Goal: Task Accomplishment & Management: Use online tool/utility

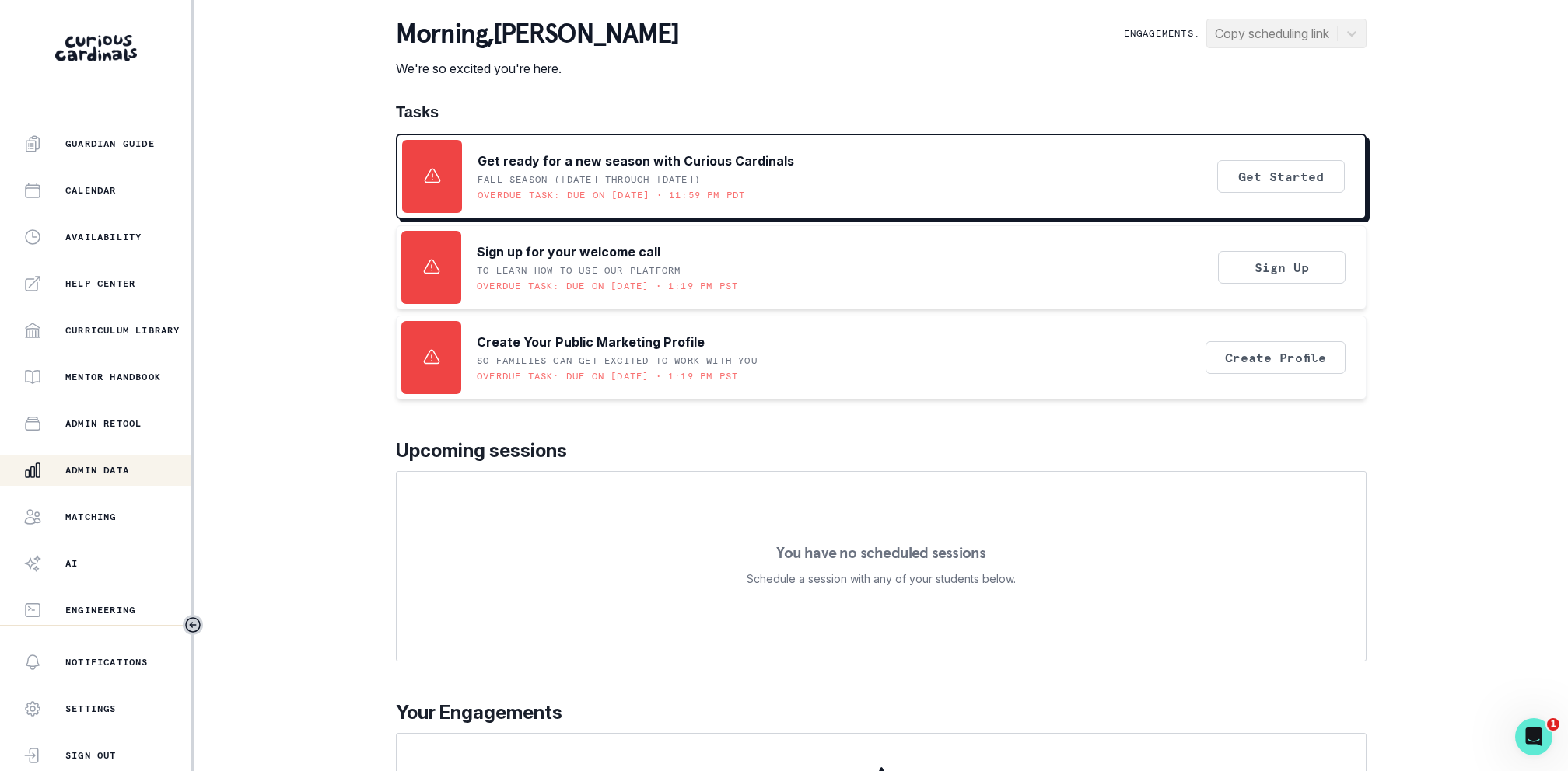
click at [135, 473] on div "Admin Data" at bounding box center [108, 470] width 168 height 19
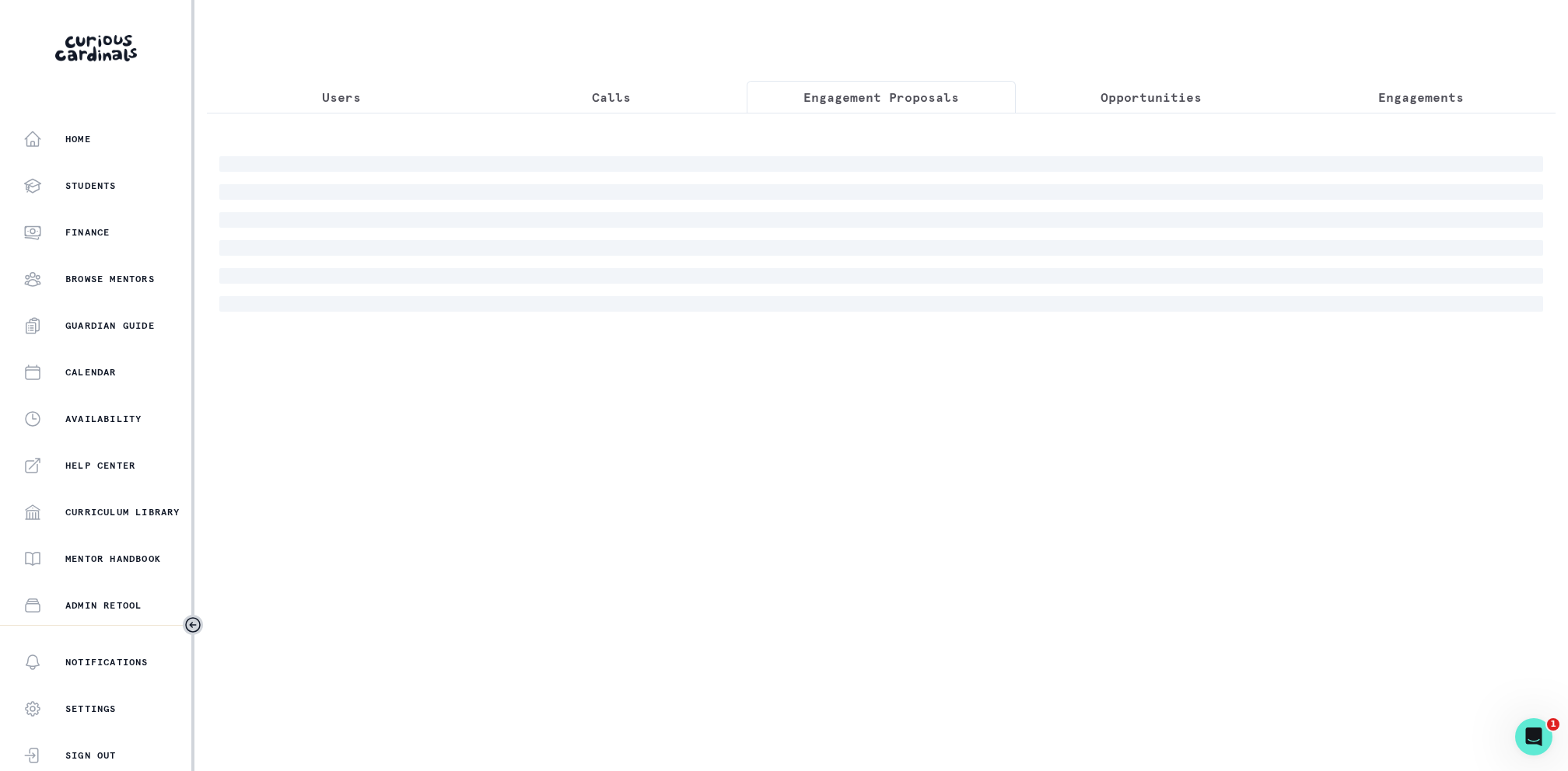
click at [903, 106] on button "Engagement Proposals" at bounding box center [881, 97] width 269 height 33
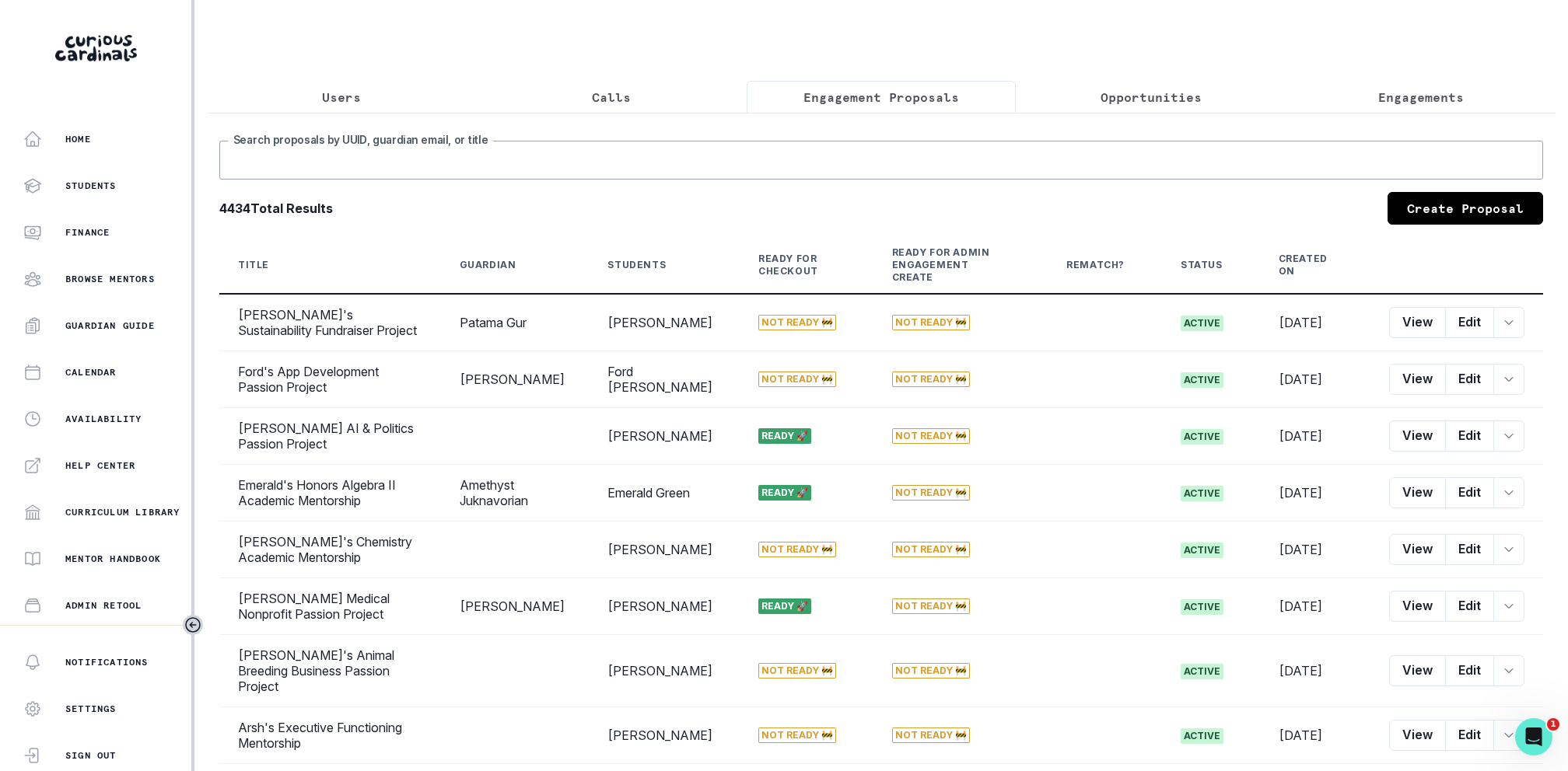
click at [897, 155] on input "Search proposals by UUID, guardian email, or title" at bounding box center [881, 159] width 1324 height 38
type input "[PERSON_NAME]"
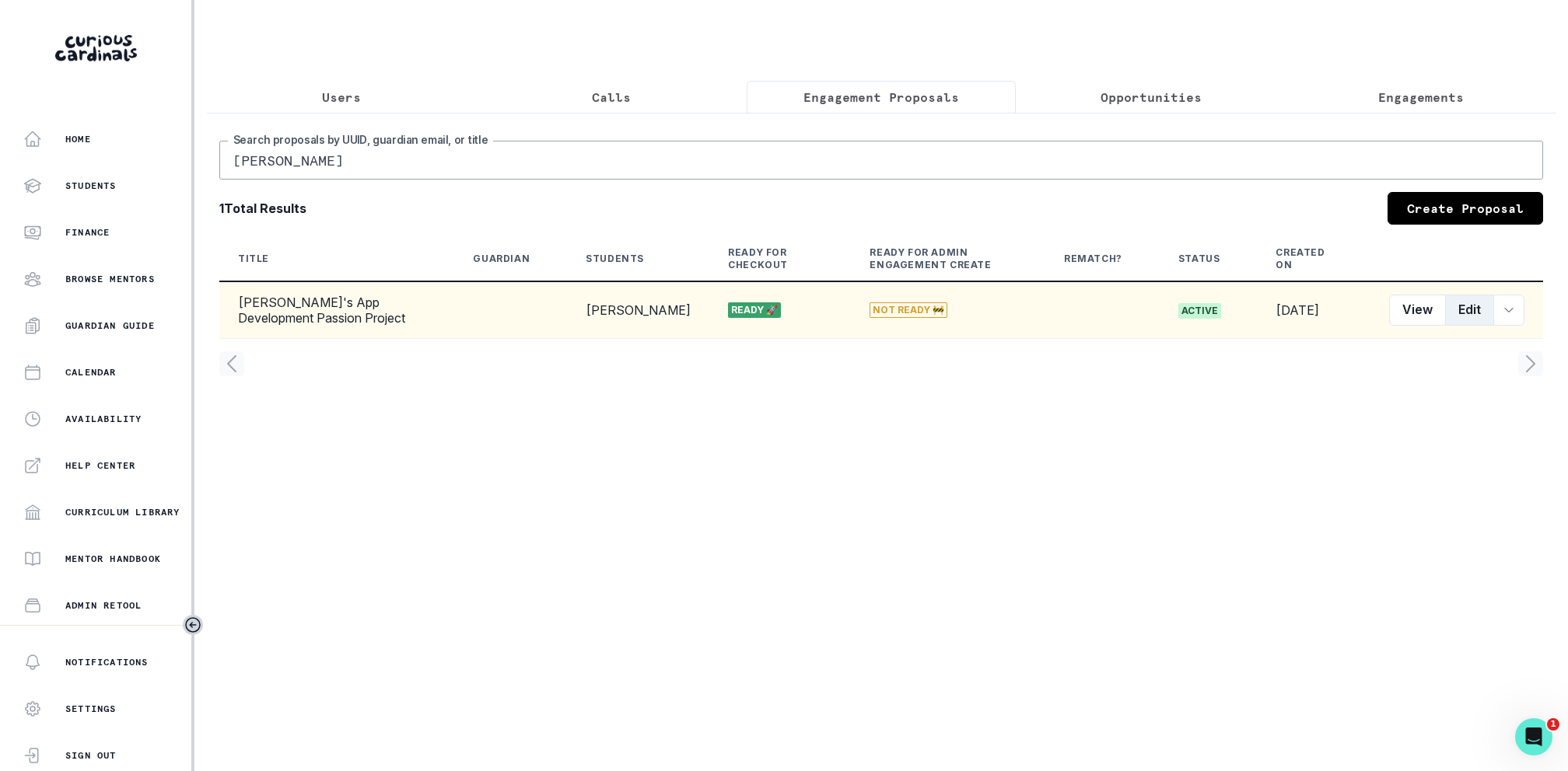
click at [1452, 311] on button "Edit" at bounding box center [1469, 310] width 49 height 31
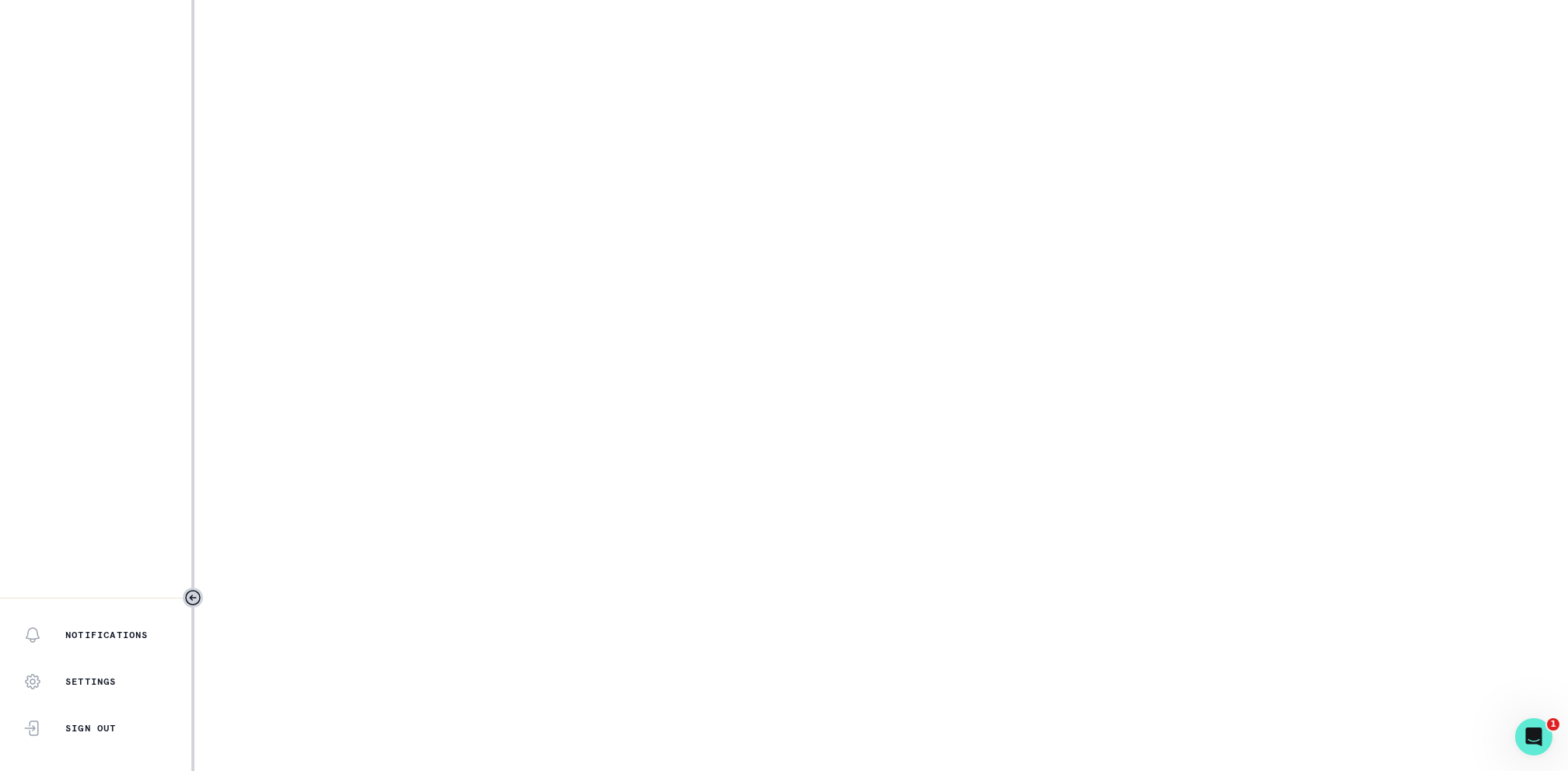
select select "2e0e0867-17d0-41a8-92b9-7b446b3bc83e"
select select "1f768ce5-94ec-405c-a41f-9a186f037998"
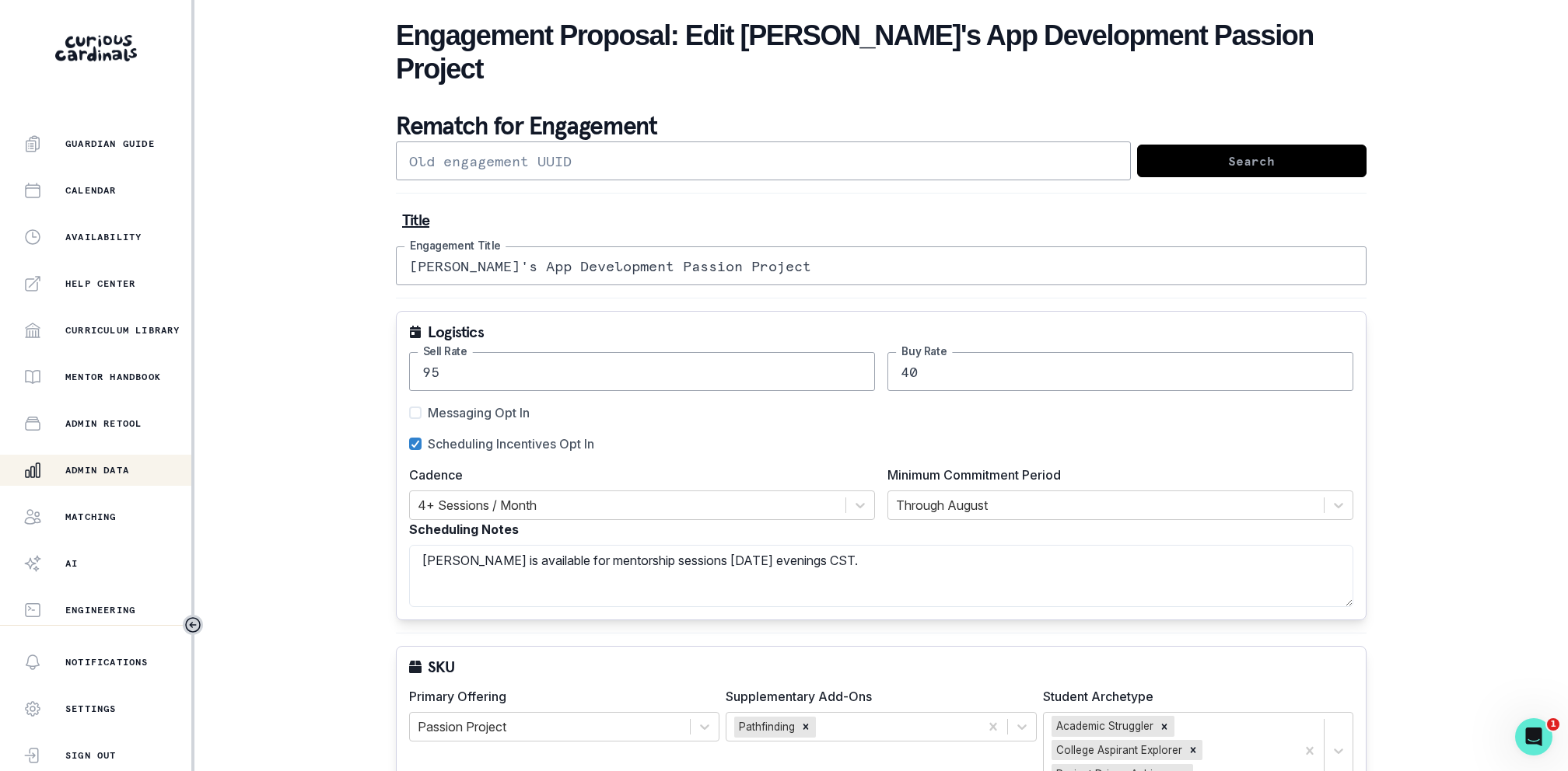
click at [84, 477] on div "Admin Data" at bounding box center [108, 470] width 168 height 19
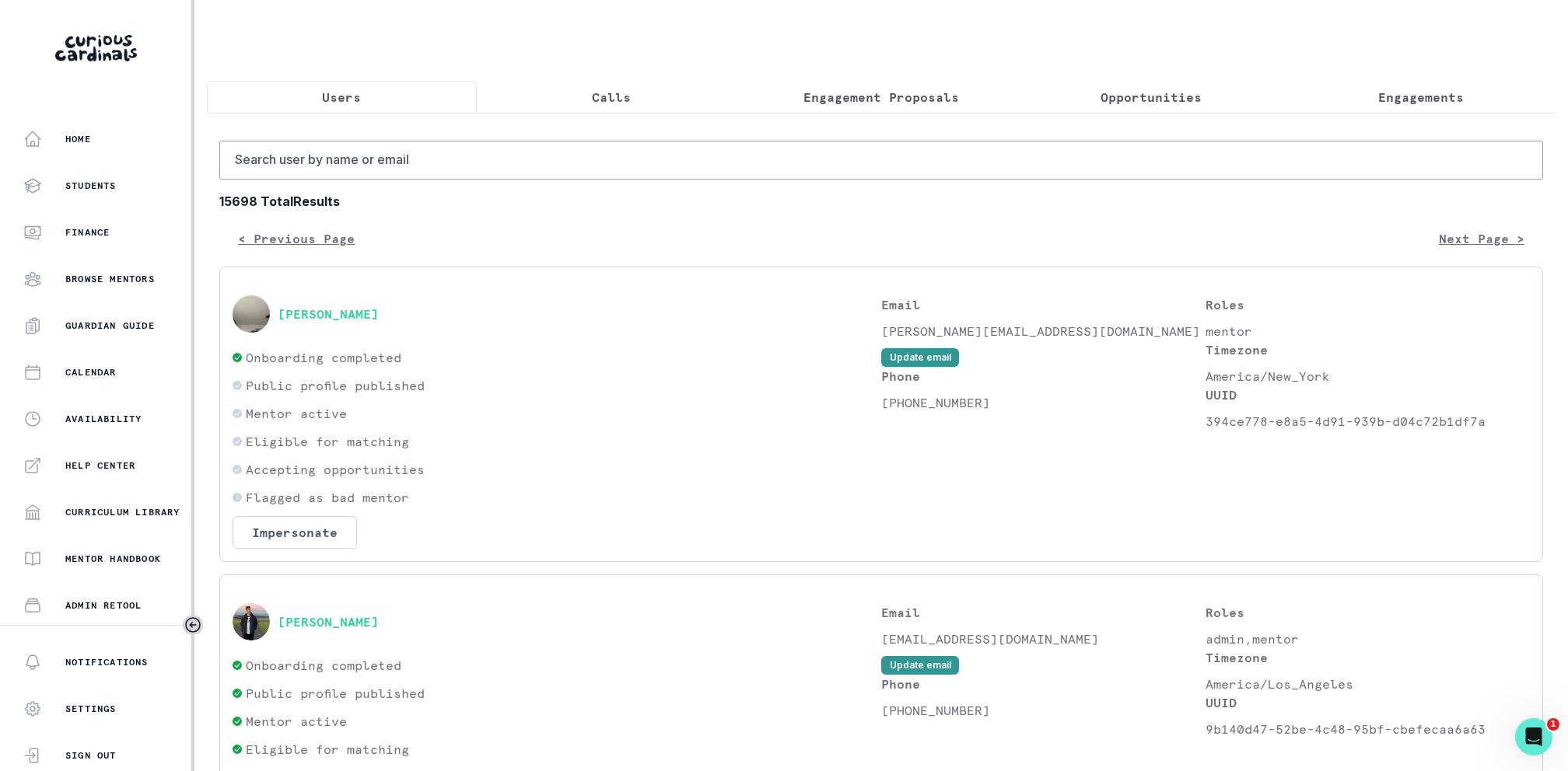
click at [927, 81] on button "Engagement Proposals" at bounding box center [881, 97] width 269 height 33
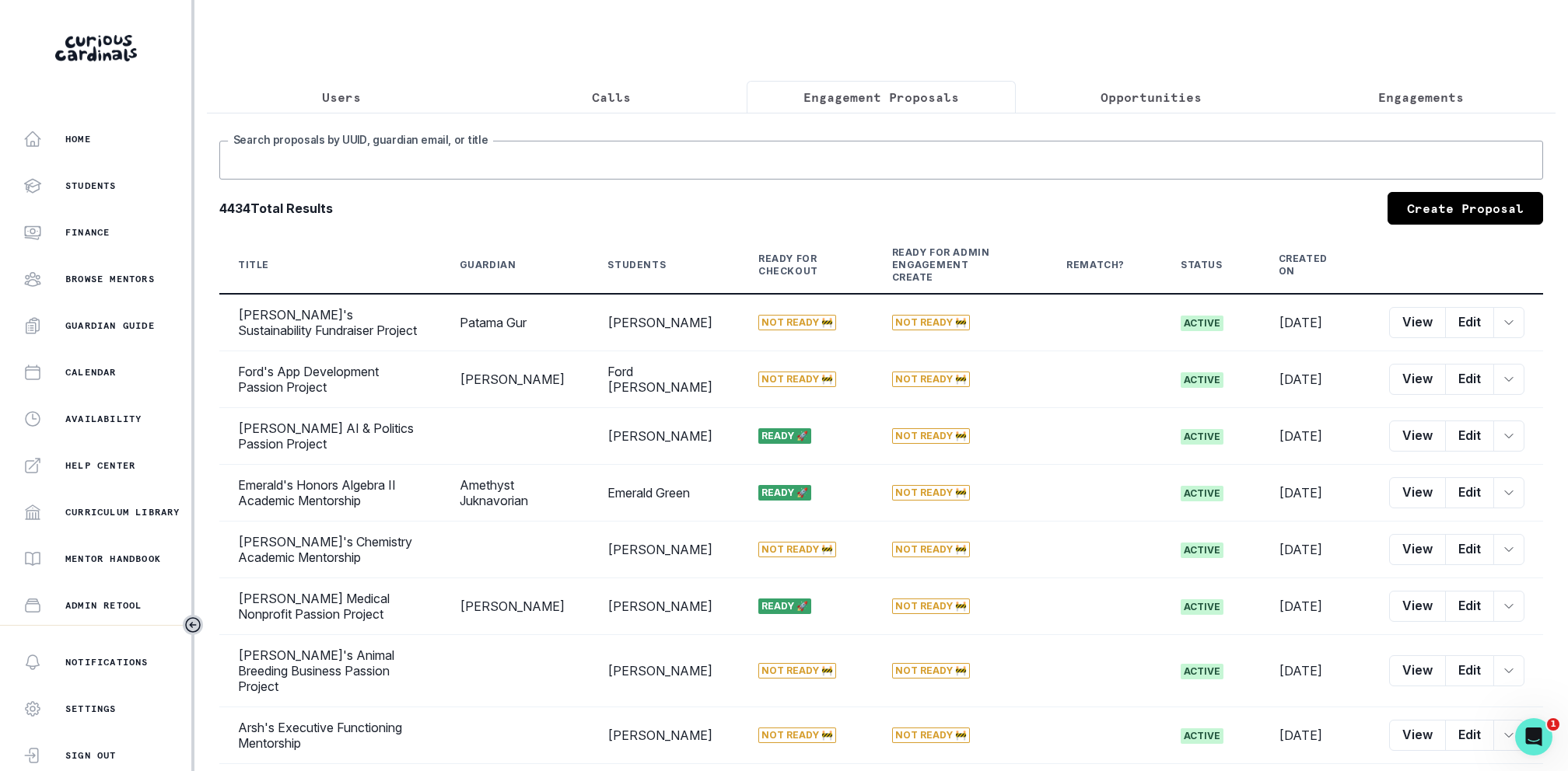
click at [892, 147] on input "Search proposals by UUID, guardian email, or title" at bounding box center [881, 159] width 1324 height 38
type input "[PERSON_NAME]"
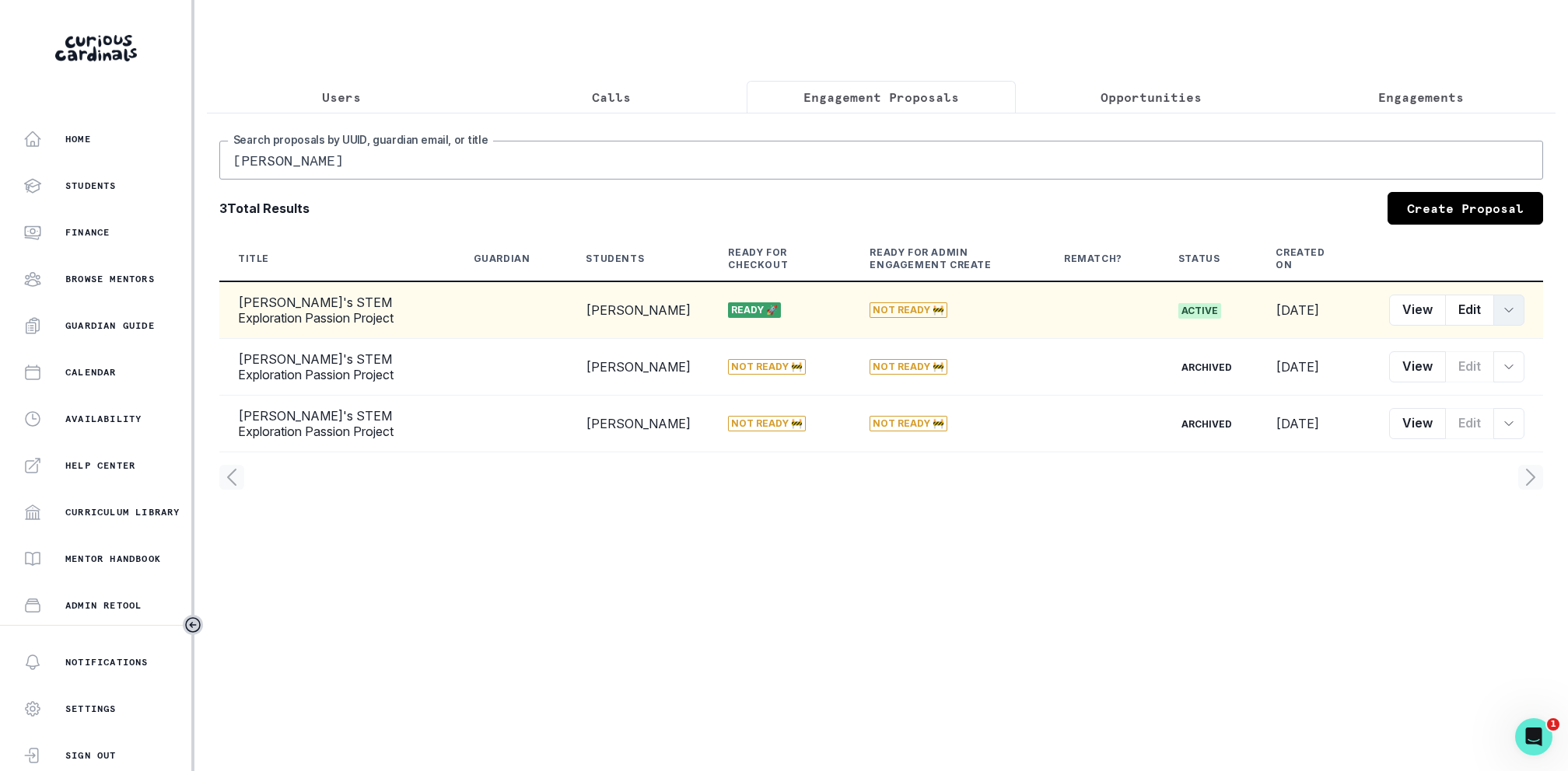
click at [1513, 304] on icon "row menu" at bounding box center [1508, 310] width 13 height 13
click at [1428, 431] on button "Customer Link" at bounding box center [1437, 425] width 173 height 25
